Goal: Transaction & Acquisition: Book appointment/travel/reservation

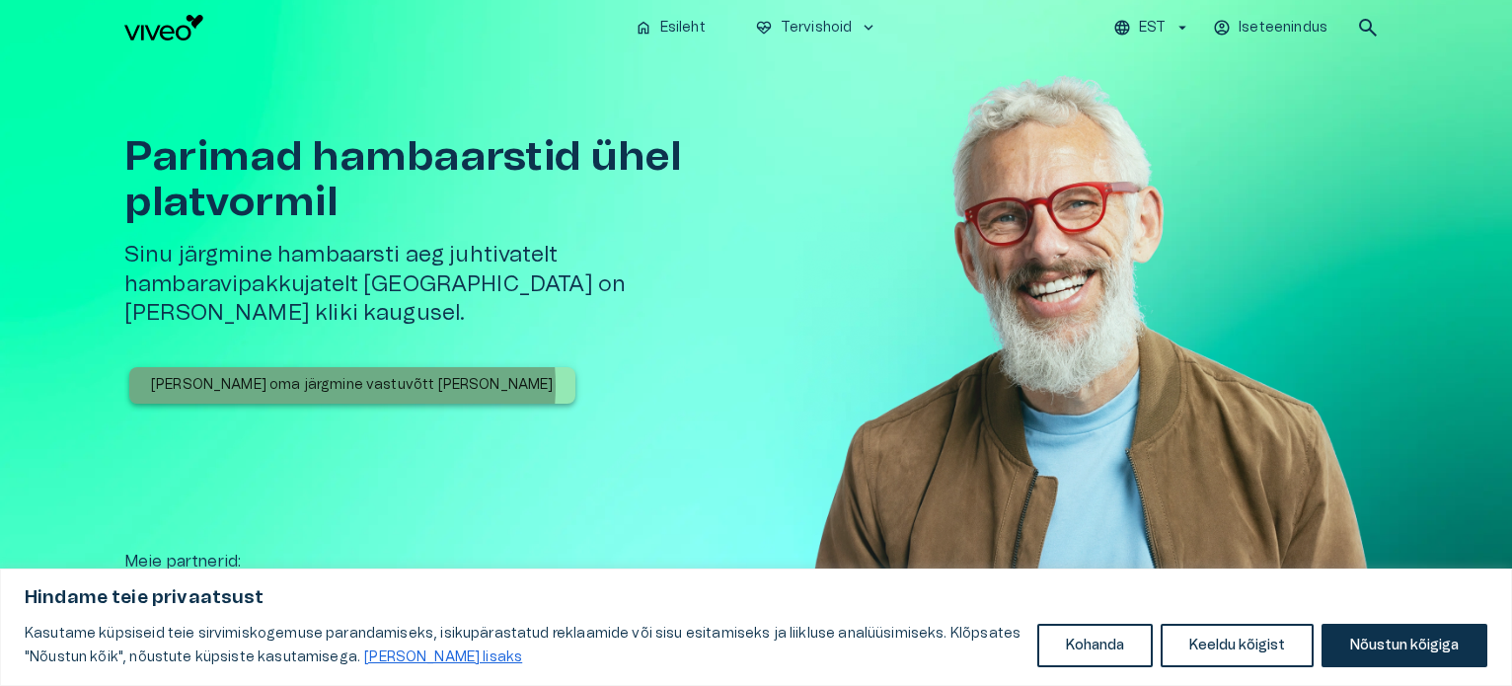
click at [342, 375] on p "[PERSON_NAME] oma järgmine vastuvõtt [PERSON_NAME]" at bounding box center [352, 385] width 403 height 21
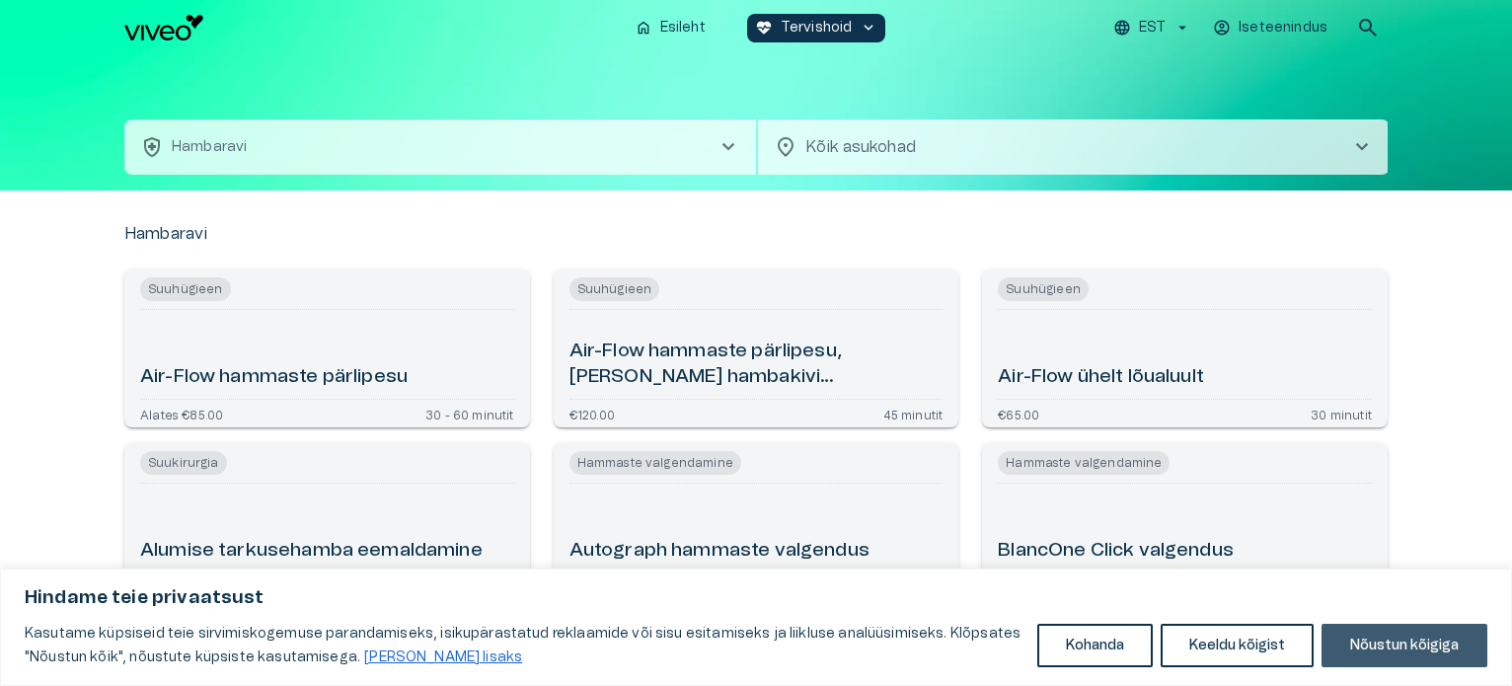
click at [1421, 640] on button "Nõustun kõigiga" at bounding box center [1405, 645] width 166 height 43
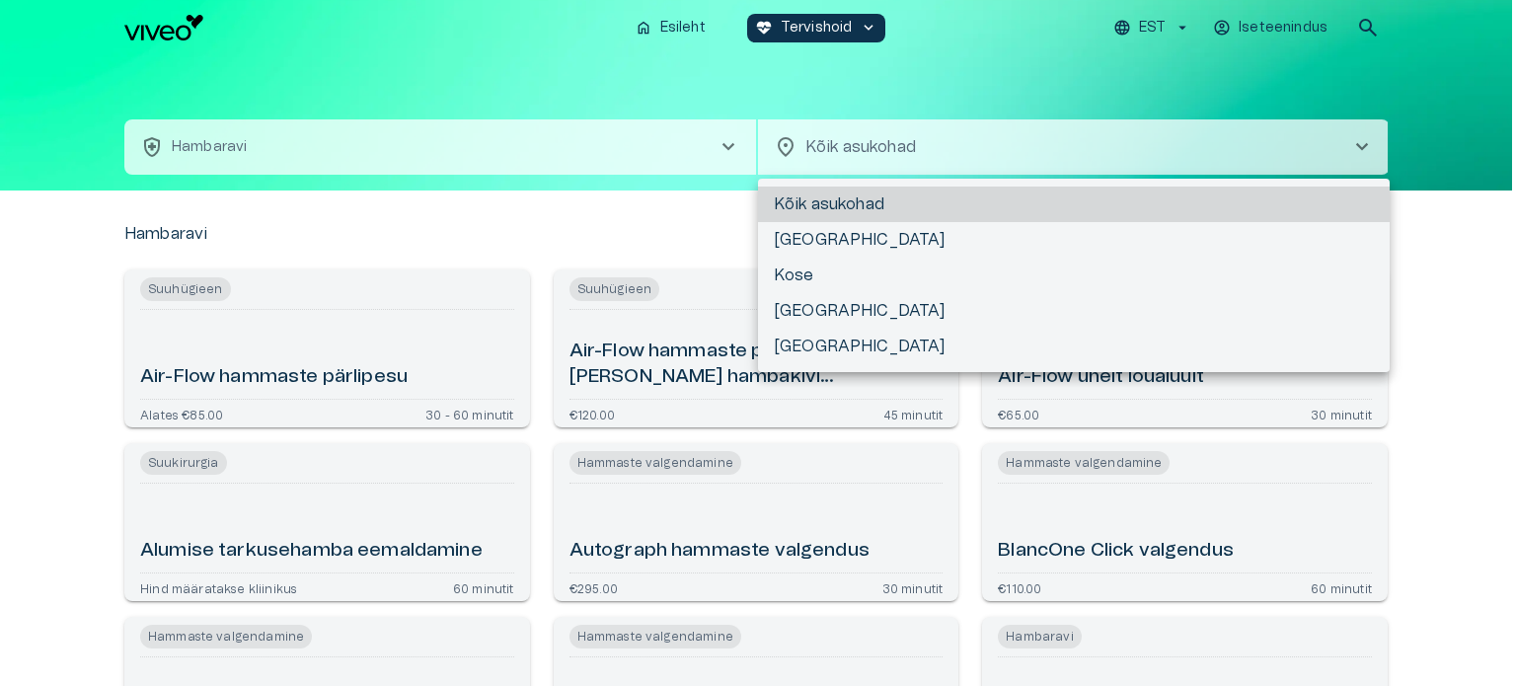
click at [1329, 142] on body "Hindame teie privaatsust Kasutame küpsiseid teie sirvimiskogemuse parandamiseks…" at bounding box center [758, 343] width 1516 height 686
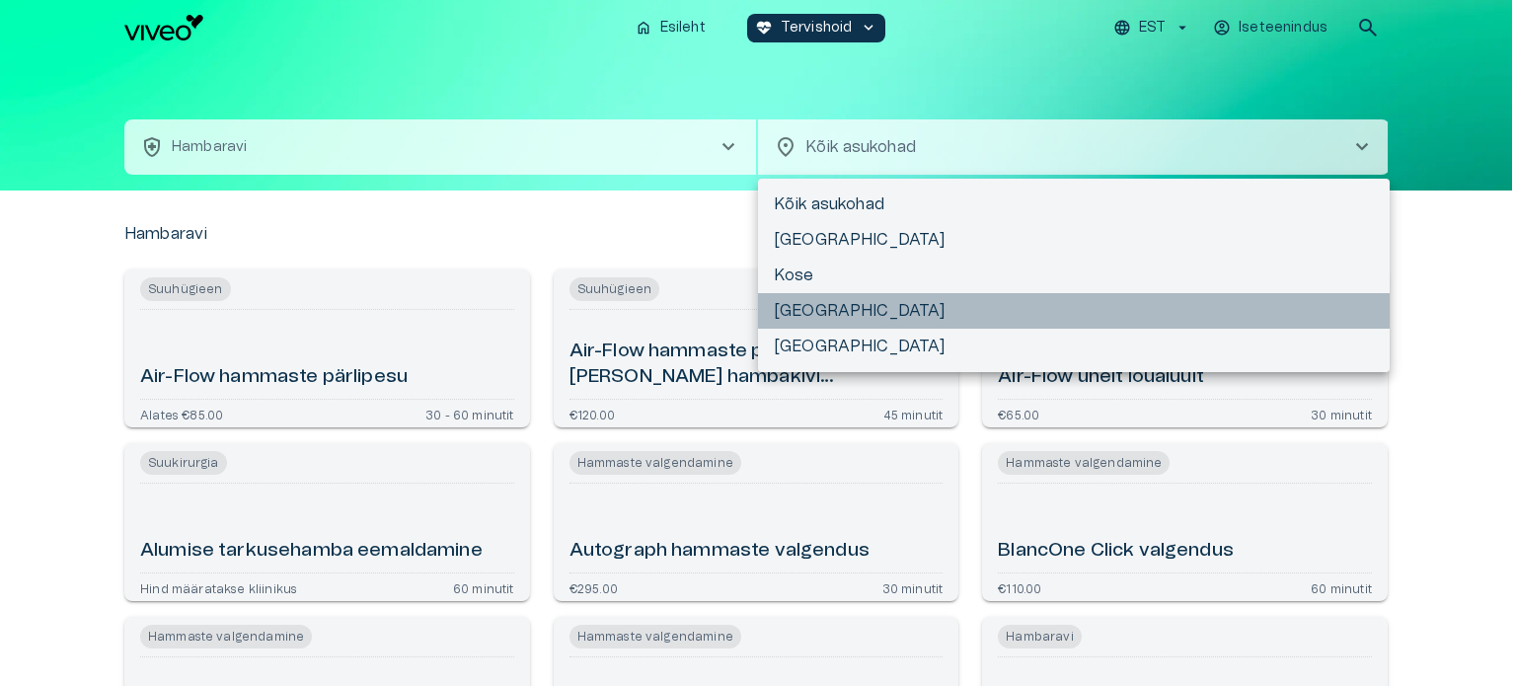
click at [822, 316] on li "[GEOGRAPHIC_DATA]" at bounding box center [1074, 311] width 632 height 36
type input "**********"
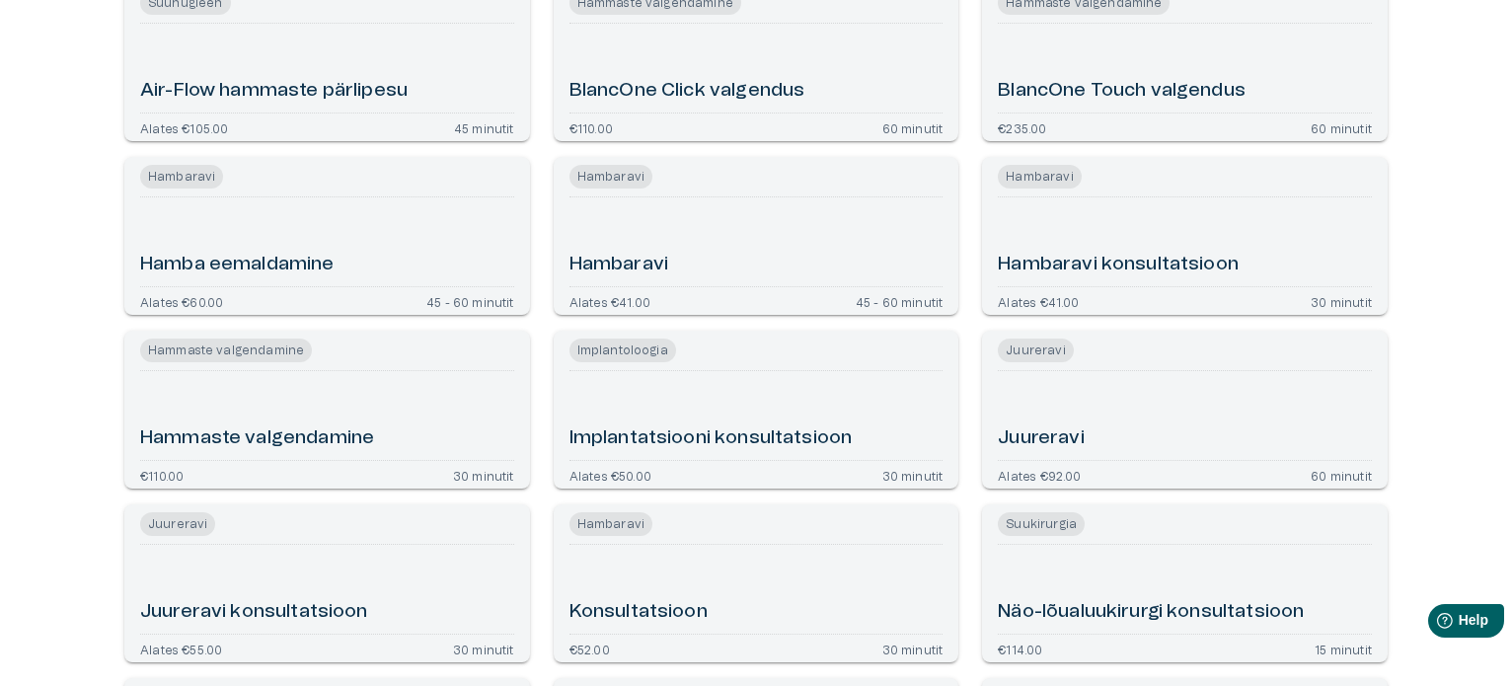
scroll to position [284, 0]
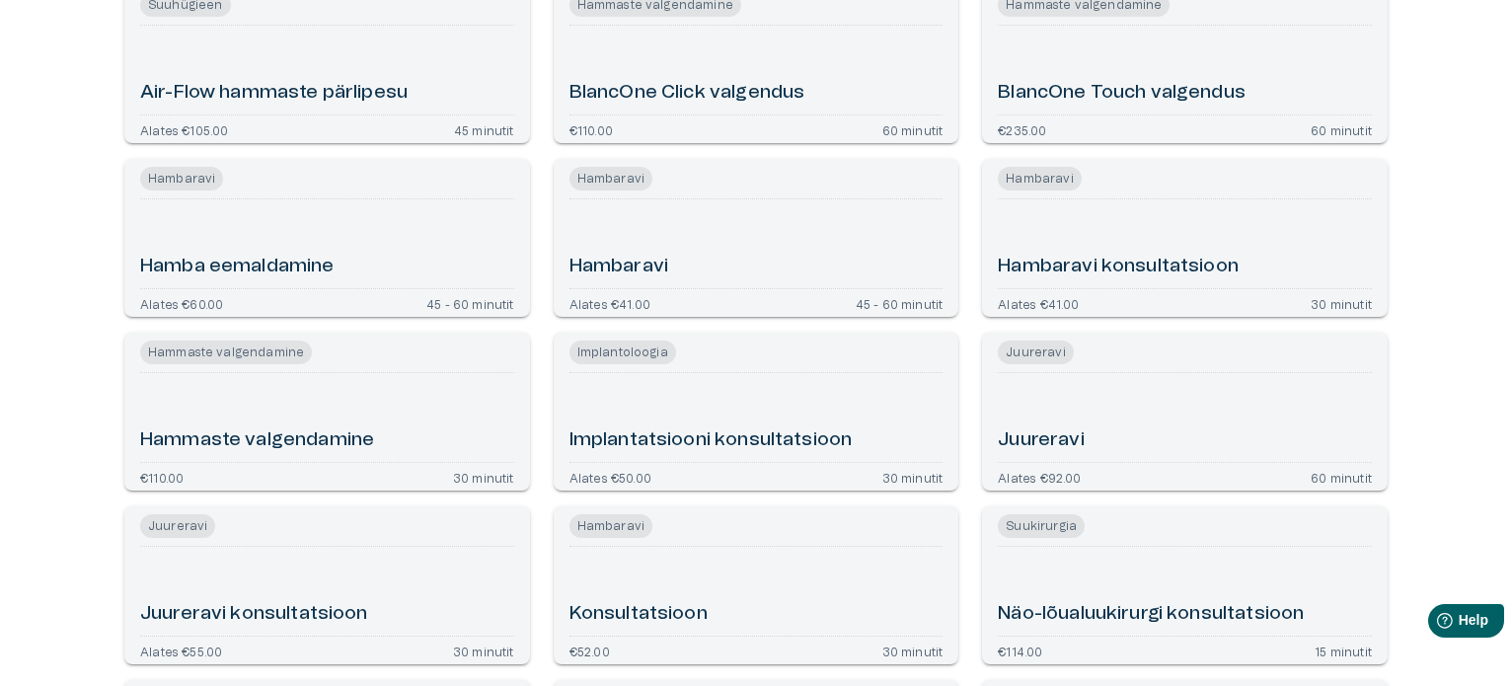
click at [801, 263] on div "Hambaravi" at bounding box center [757, 243] width 374 height 73
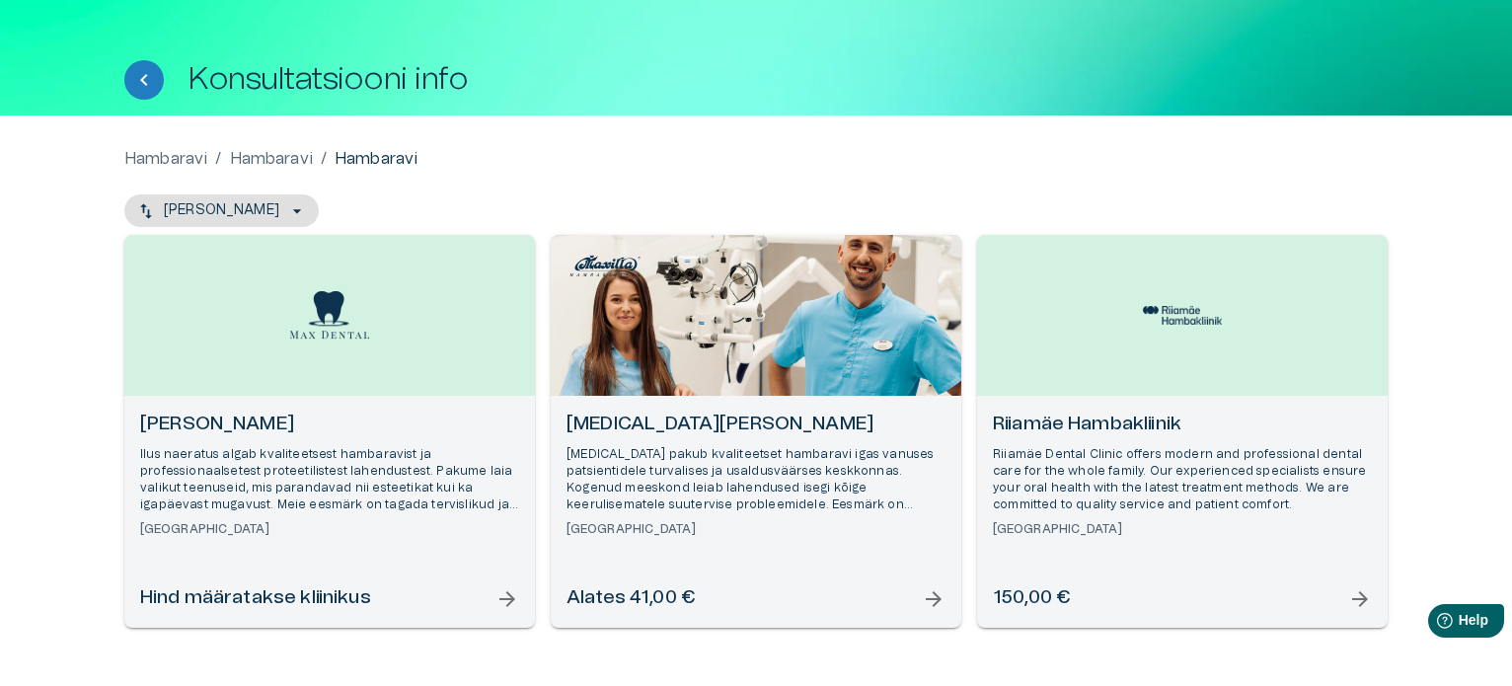
scroll to position [57, 0]
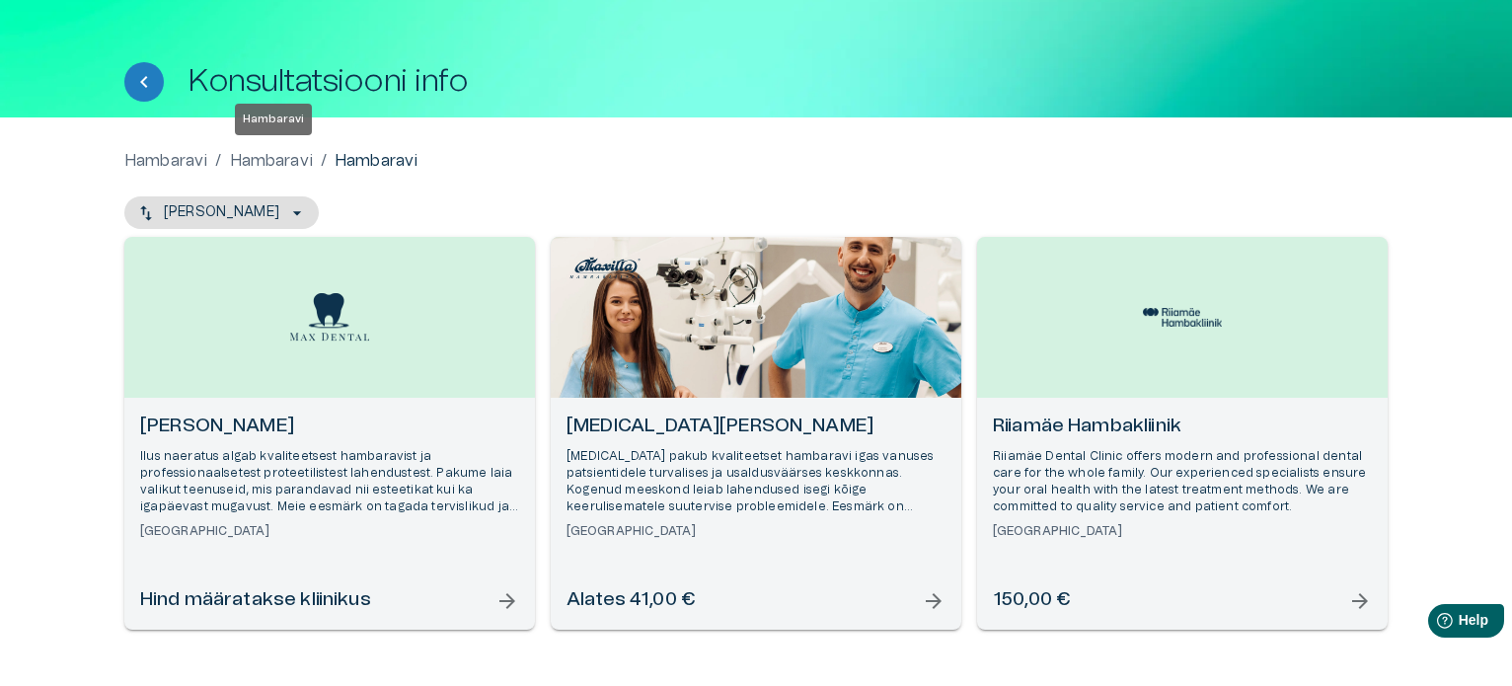
click at [292, 158] on p "Hambaravi" at bounding box center [271, 161] width 83 height 24
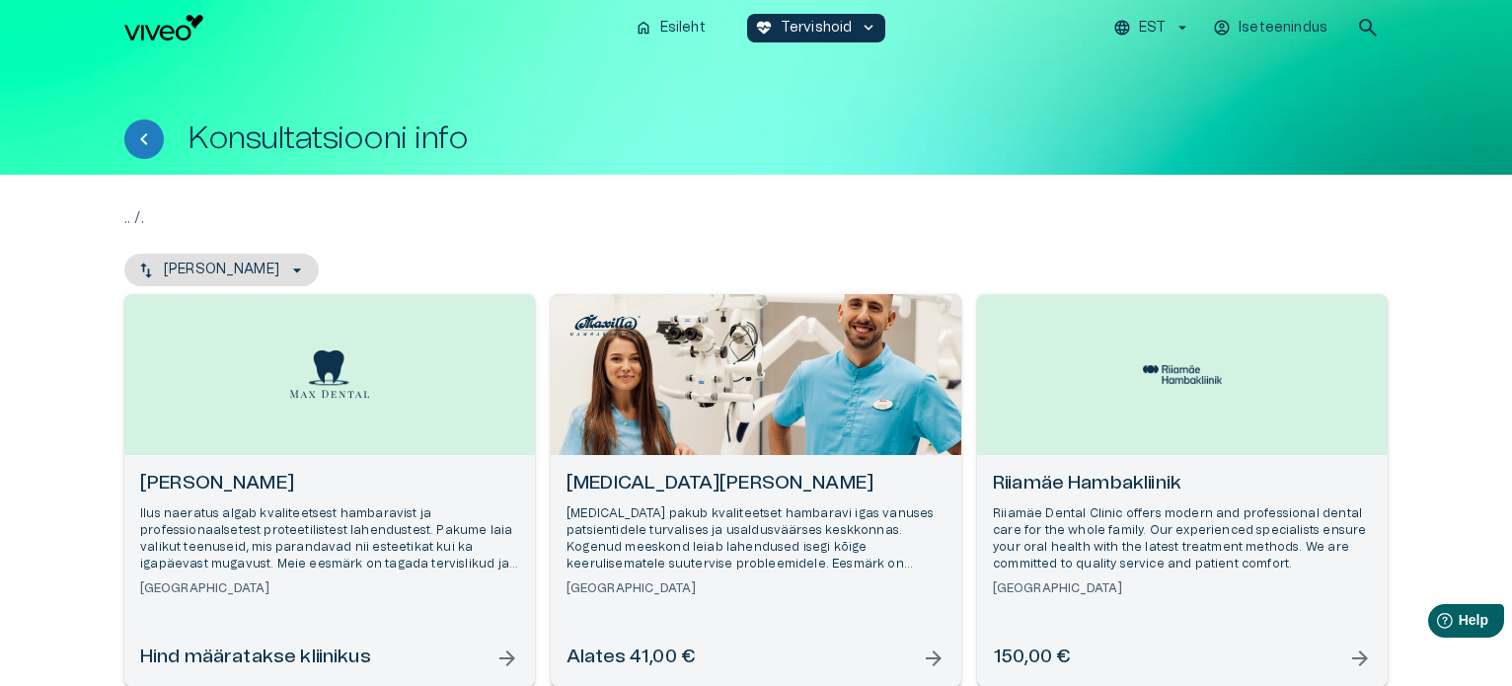
scroll to position [25, 0]
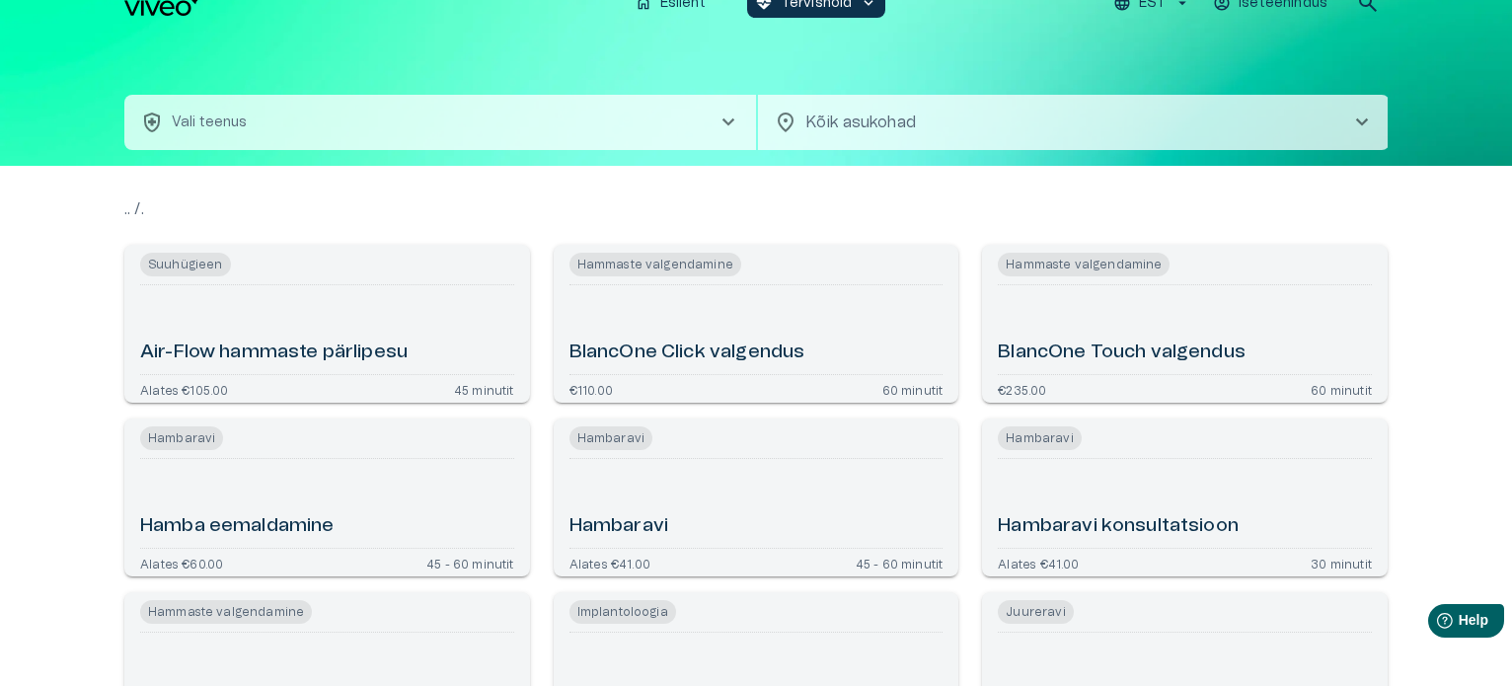
type input "**********"
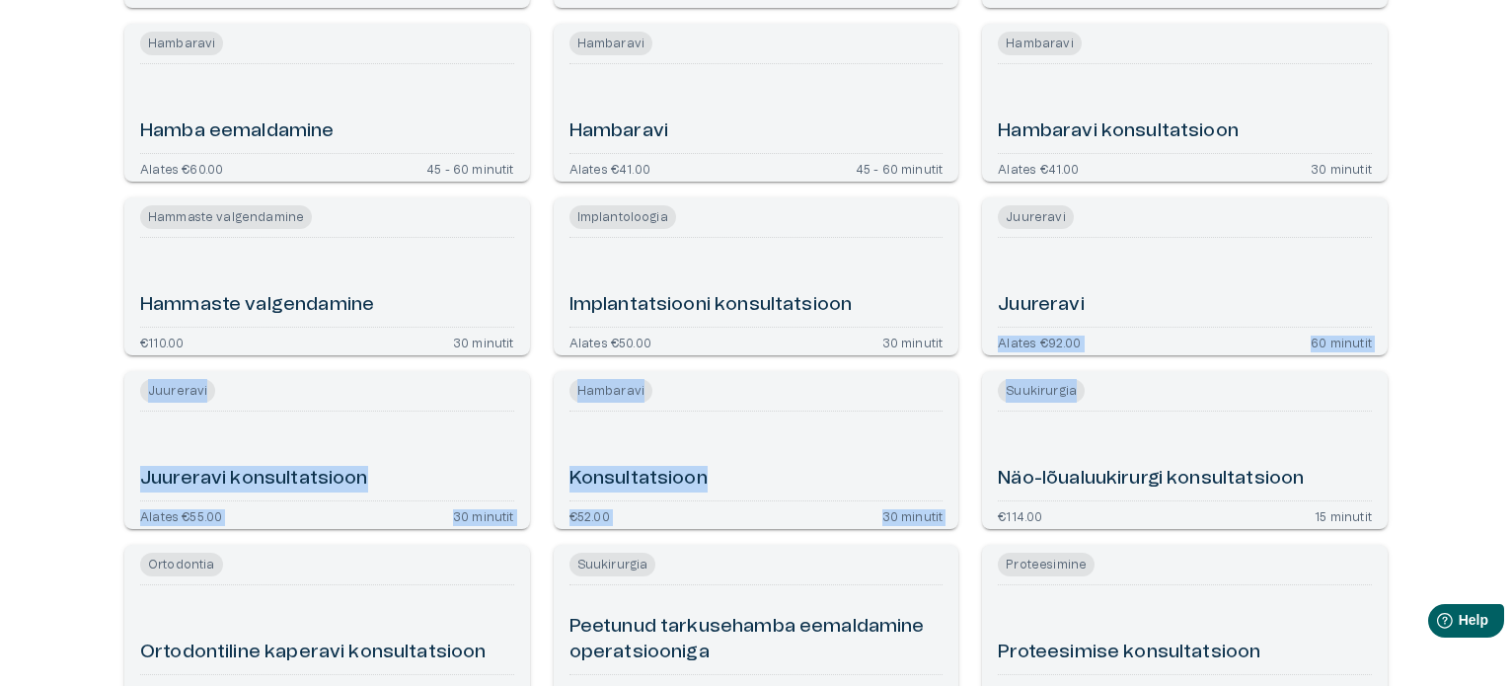
drag, startPoint x: 1510, startPoint y: 294, endPoint x: 1509, endPoint y: 370, distance: 76.0
click at [1509, 370] on div "Hambaravi Suuhügieen Air-Flow hammaste pärlipesu Alates €105.00 45 minutit Hamm…" at bounding box center [756, 355] width 1512 height 1169
click at [1469, 359] on div "Hambaravi Suuhügieen Air-Flow hammaste pärlipesu Alates €105.00 45 minutit Hamm…" at bounding box center [756, 355] width 1512 height 1169
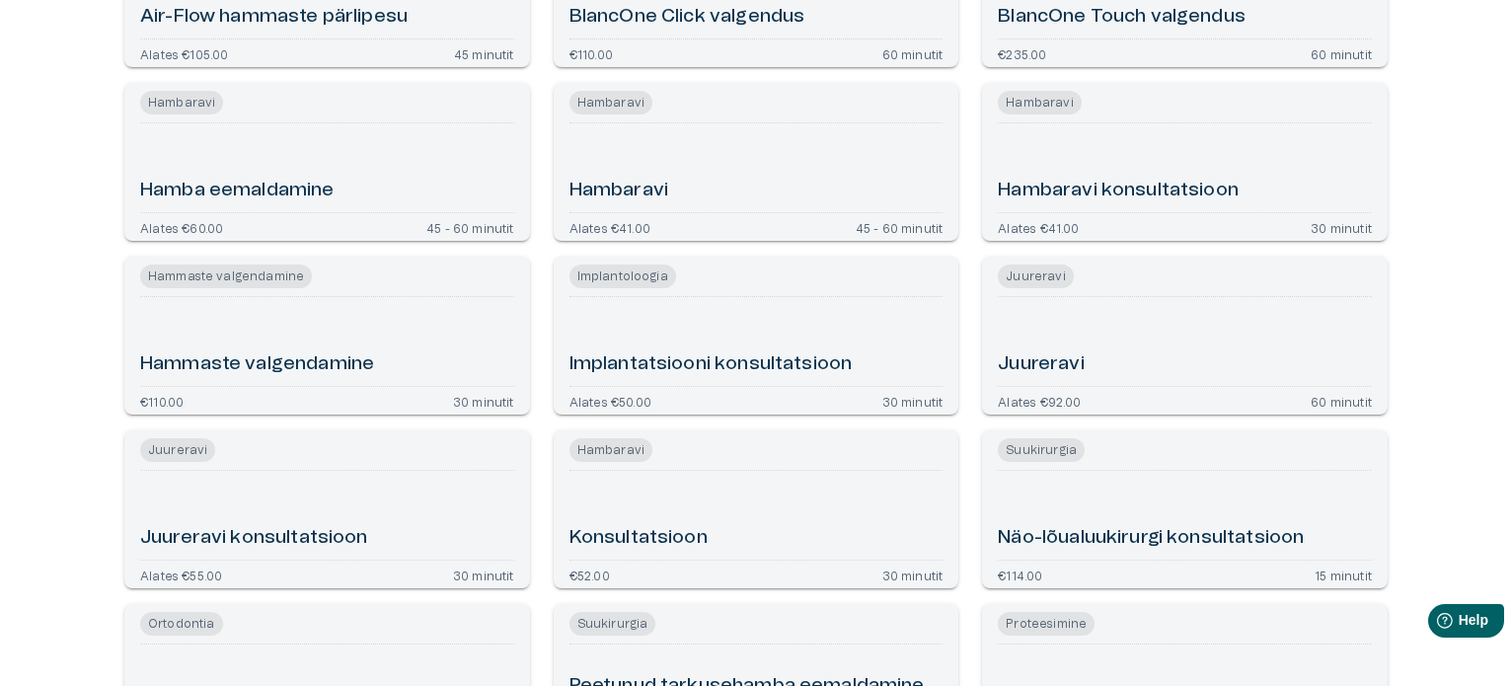
scroll to position [358, 0]
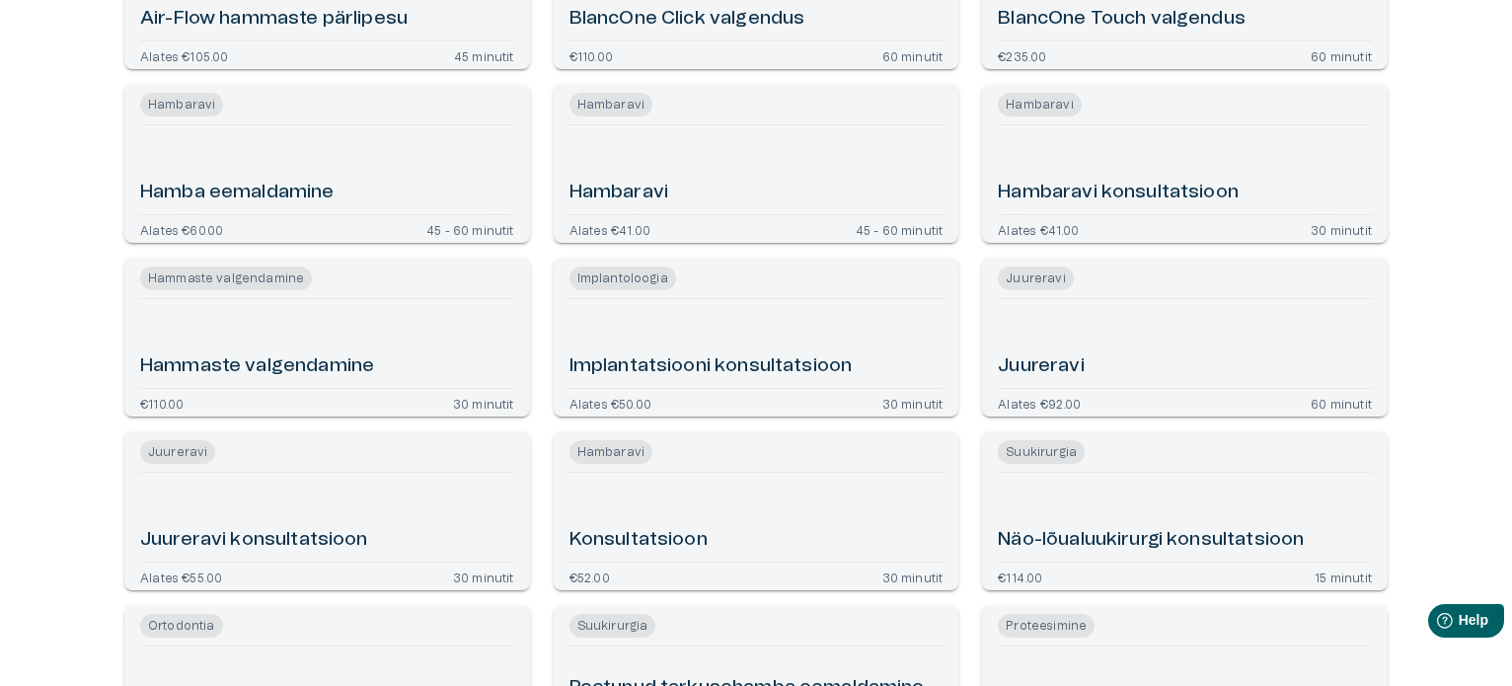
click at [842, 155] on div "Hambaravi" at bounding box center [757, 169] width 374 height 73
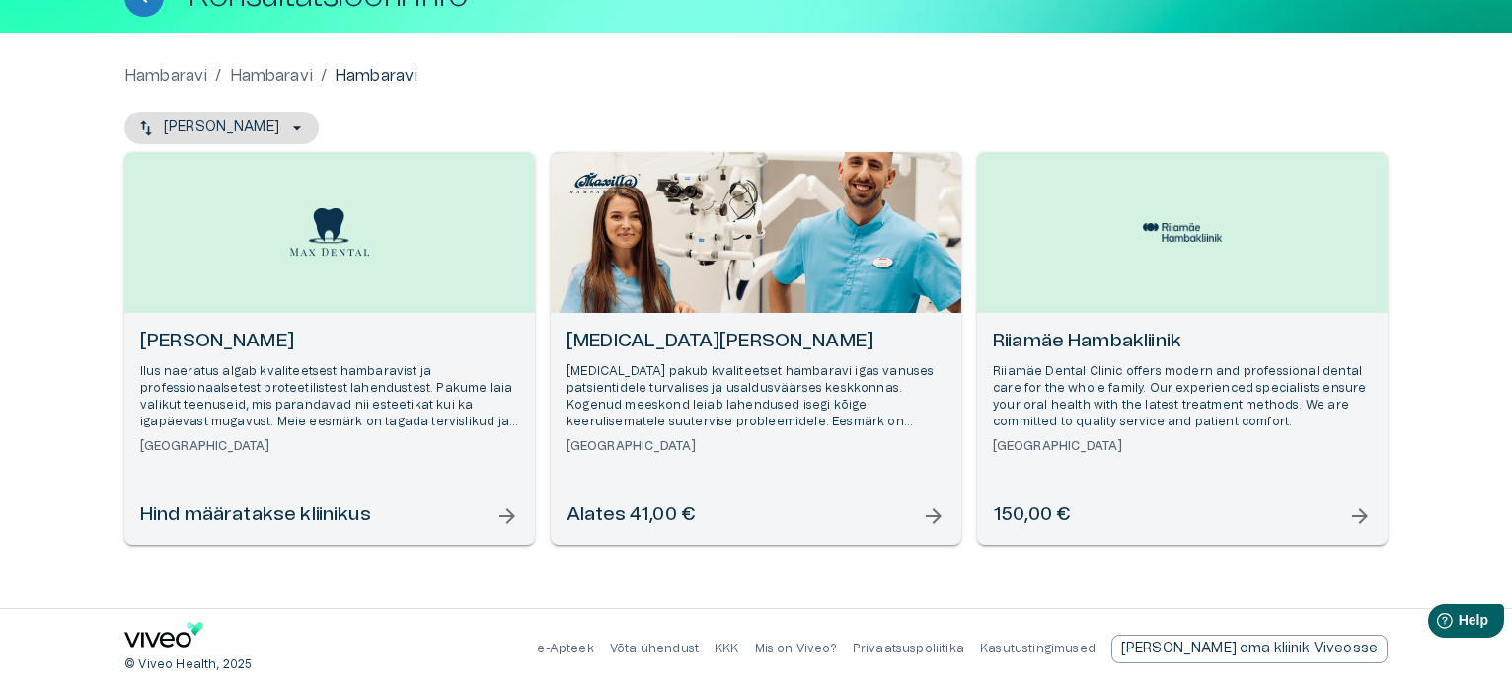
scroll to position [144, 0]
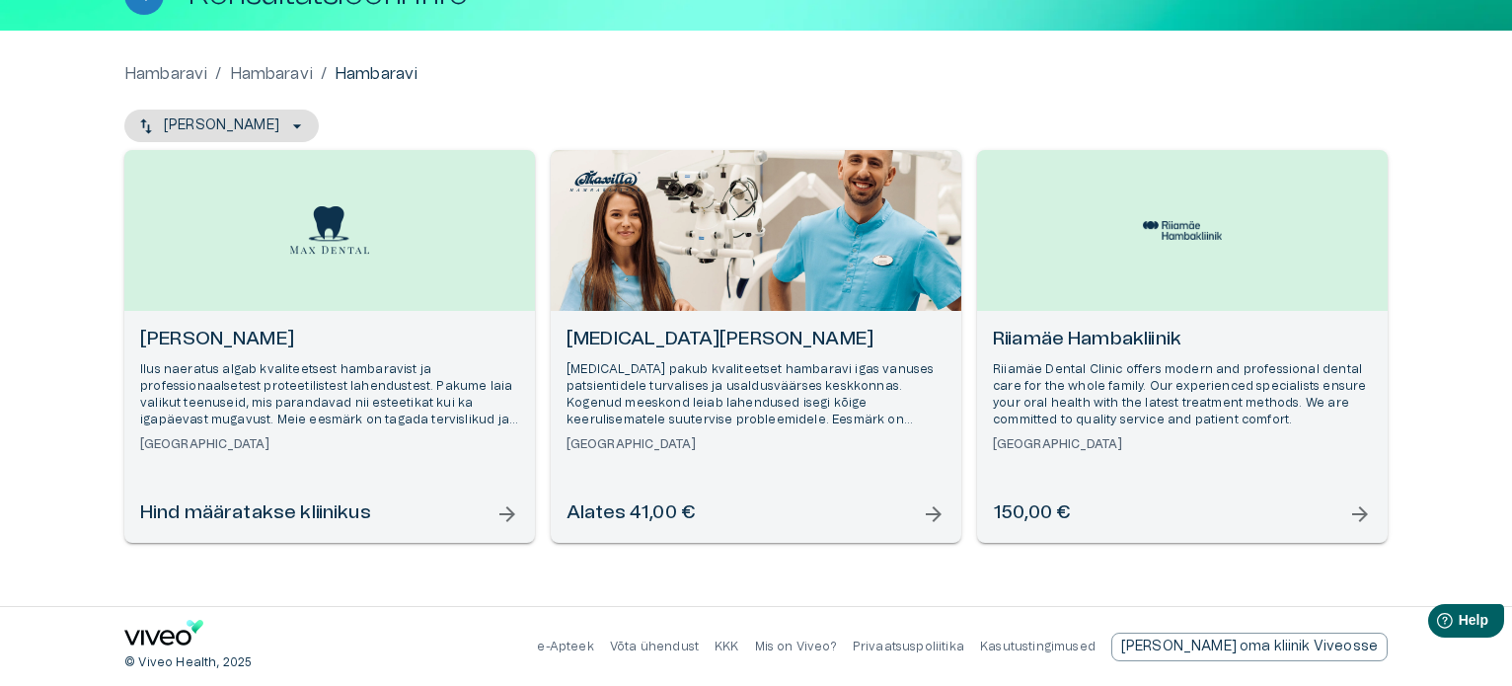
click at [673, 333] on h6 "Maxilla Hambakliinik" at bounding box center [756, 340] width 379 height 27
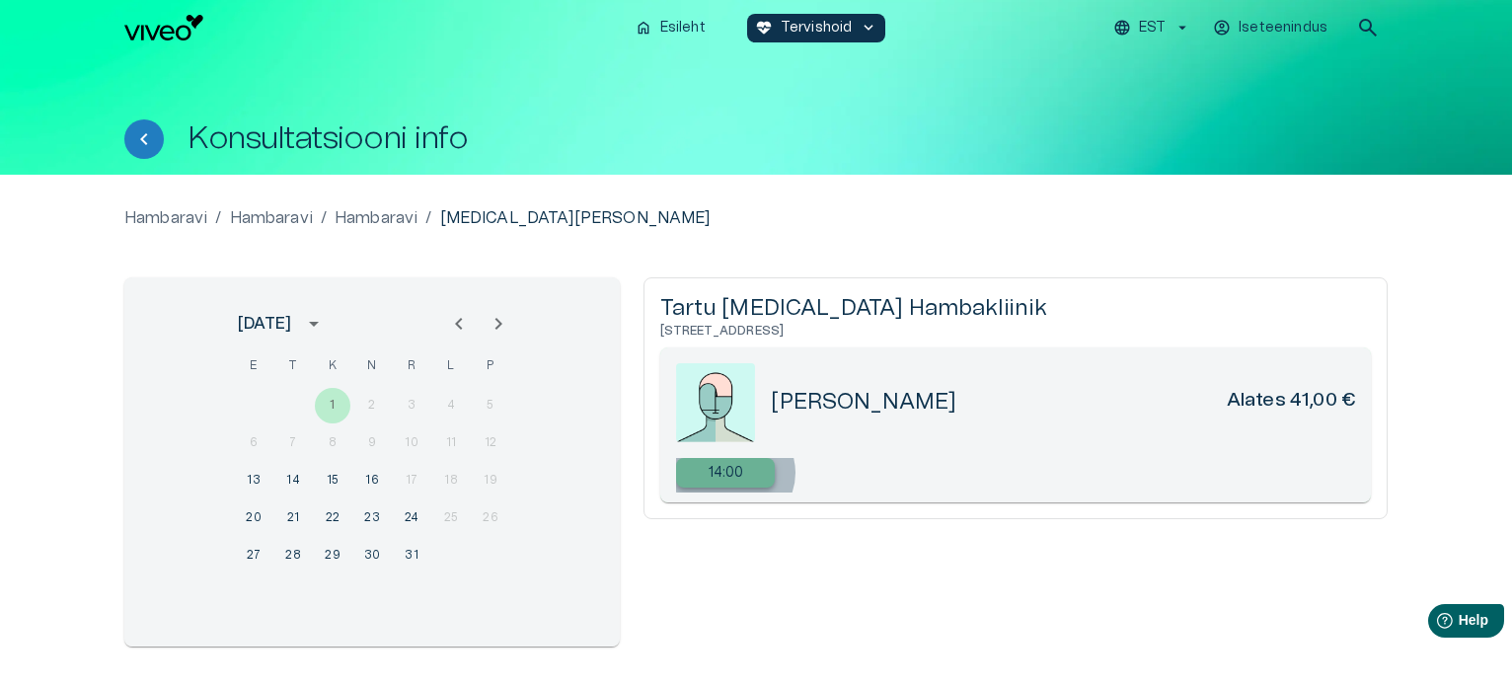
click at [734, 473] on p "14:00" at bounding box center [727, 473] width 36 height 21
click at [459, 326] on icon "Previous month" at bounding box center [458, 324] width 7 height 12
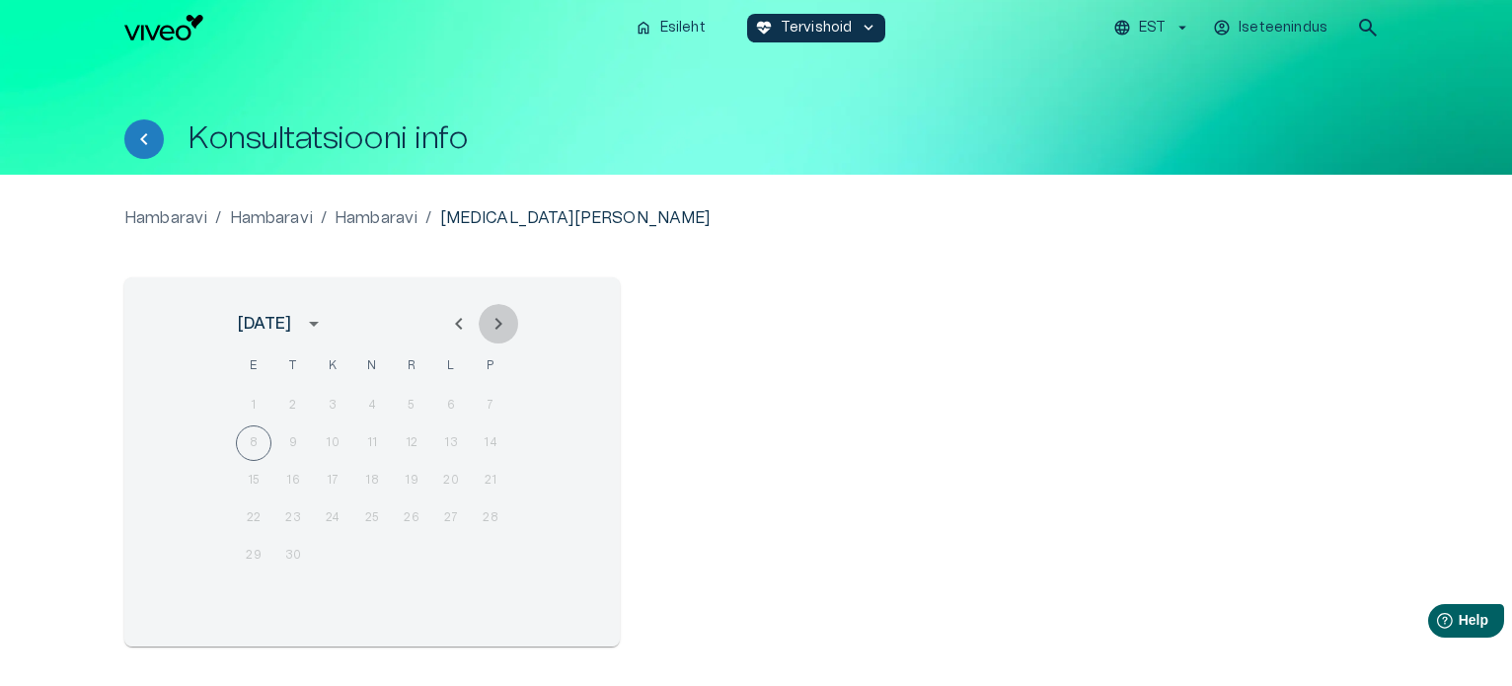
click at [494, 327] on icon "Next month" at bounding box center [499, 324] width 24 height 24
click at [456, 324] on icon "Previous month" at bounding box center [458, 324] width 7 height 12
click at [389, 218] on p "Hambaravi" at bounding box center [376, 218] width 83 height 24
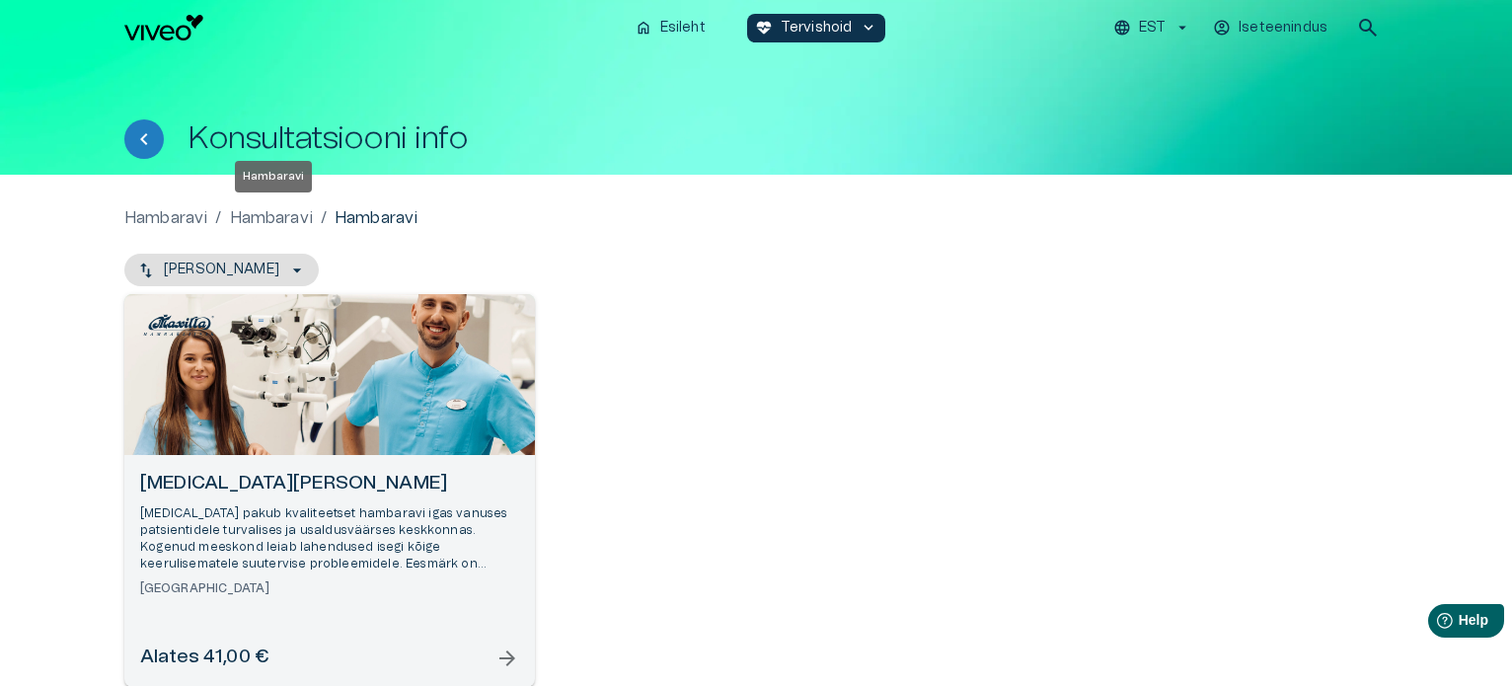
click at [277, 219] on p "Hambaravi" at bounding box center [271, 218] width 83 height 24
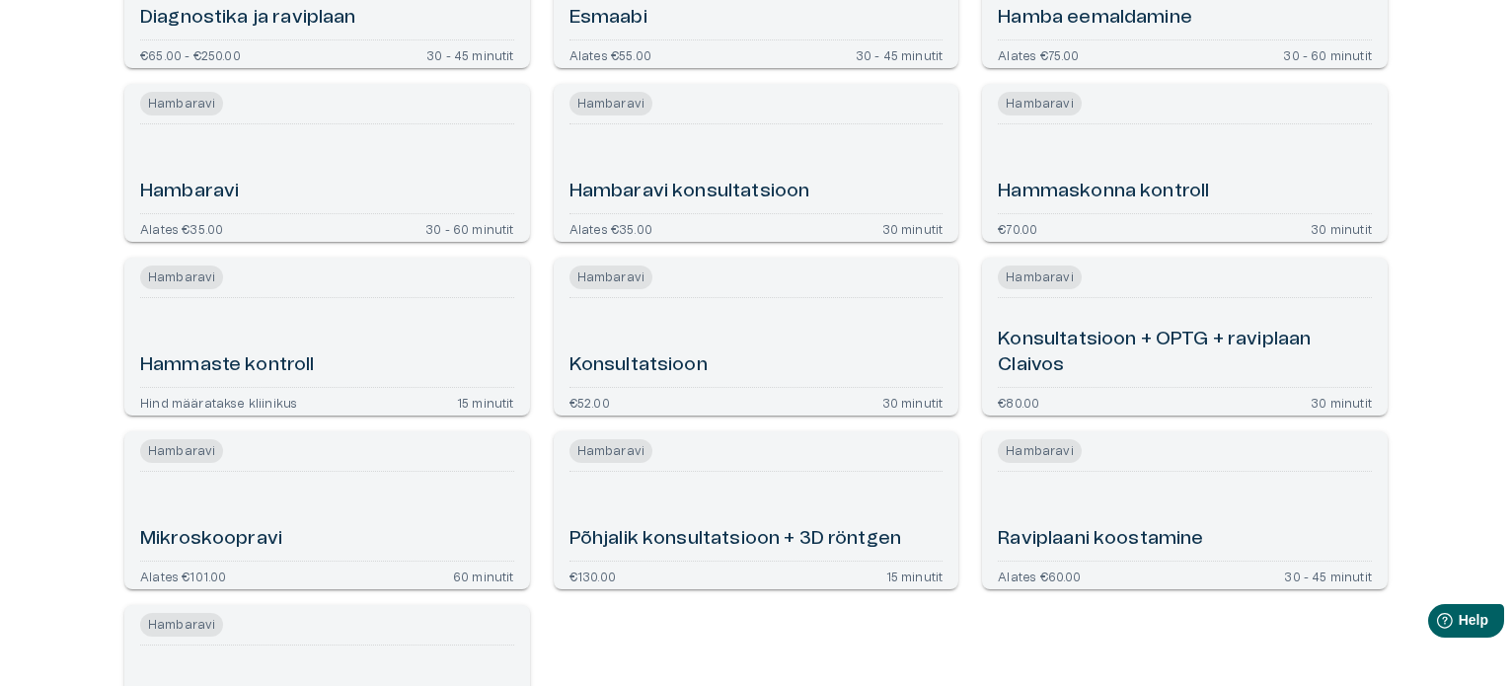
scroll to position [372, 0]
